Goal: Find specific page/section: Find specific page/section

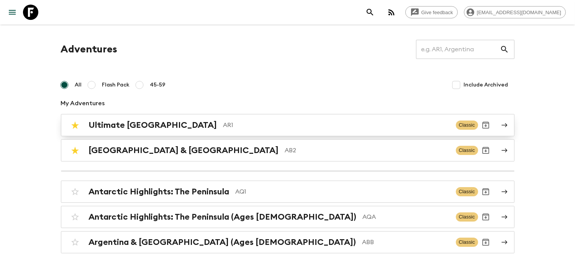
click at [149, 123] on h2 "Ultimate [GEOGRAPHIC_DATA]" at bounding box center [153, 125] width 128 height 10
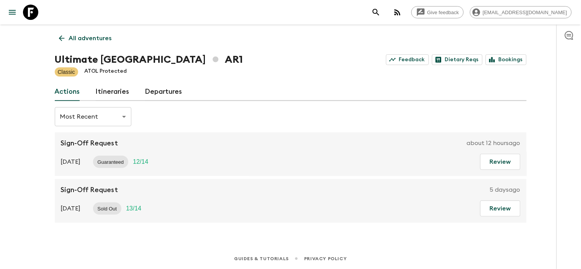
click at [156, 88] on link "Departures" at bounding box center [164, 92] width 38 height 18
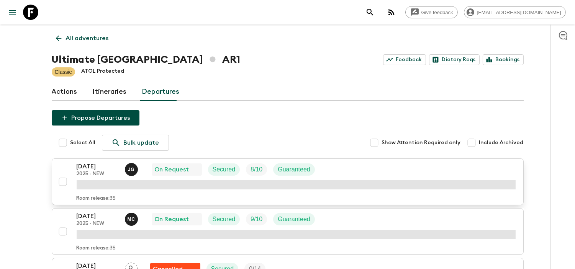
click at [95, 167] on p "[DATE]" at bounding box center [98, 166] width 42 height 9
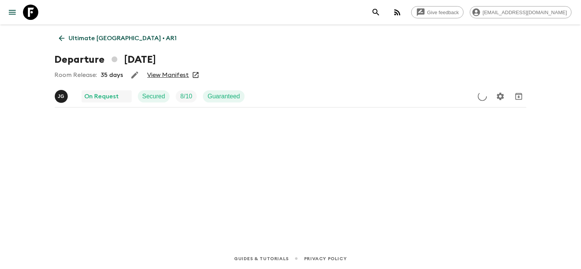
click at [173, 72] on link "View Manifest" at bounding box center [168, 75] width 42 height 8
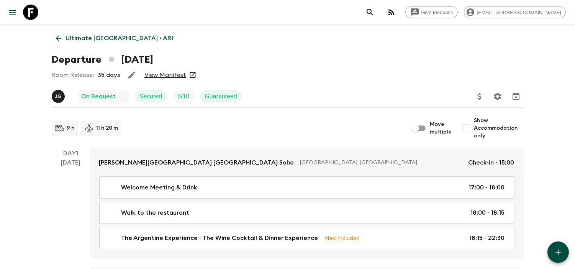
click at [100, 37] on p "Ultimate [GEOGRAPHIC_DATA] • AR1" at bounding box center [120, 38] width 108 height 9
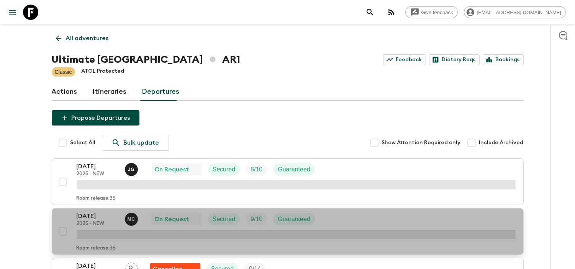
click at [90, 211] on button "[DATE] 2025 - NEW M C On Request Secured 9 / 10 Guaranteed Room release: 35" at bounding box center [288, 231] width 472 height 47
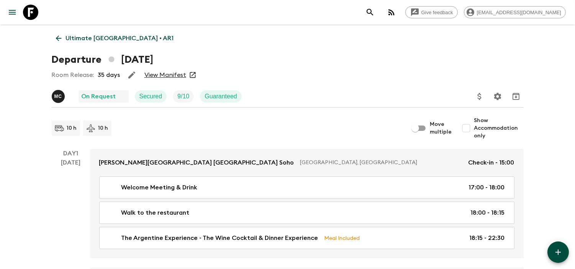
click at [173, 76] on link "View Manifest" at bounding box center [165, 75] width 42 height 8
